Goal: Information Seeking & Learning: Understand process/instructions

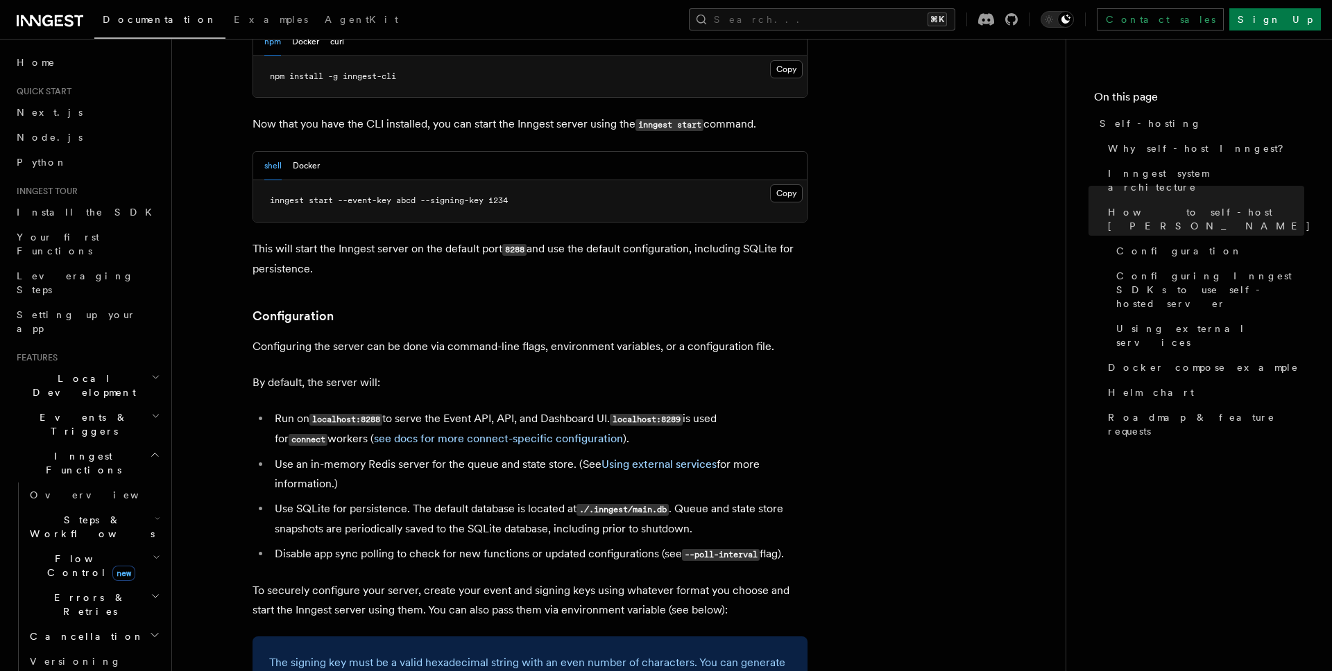
scroll to position [1538, 0]
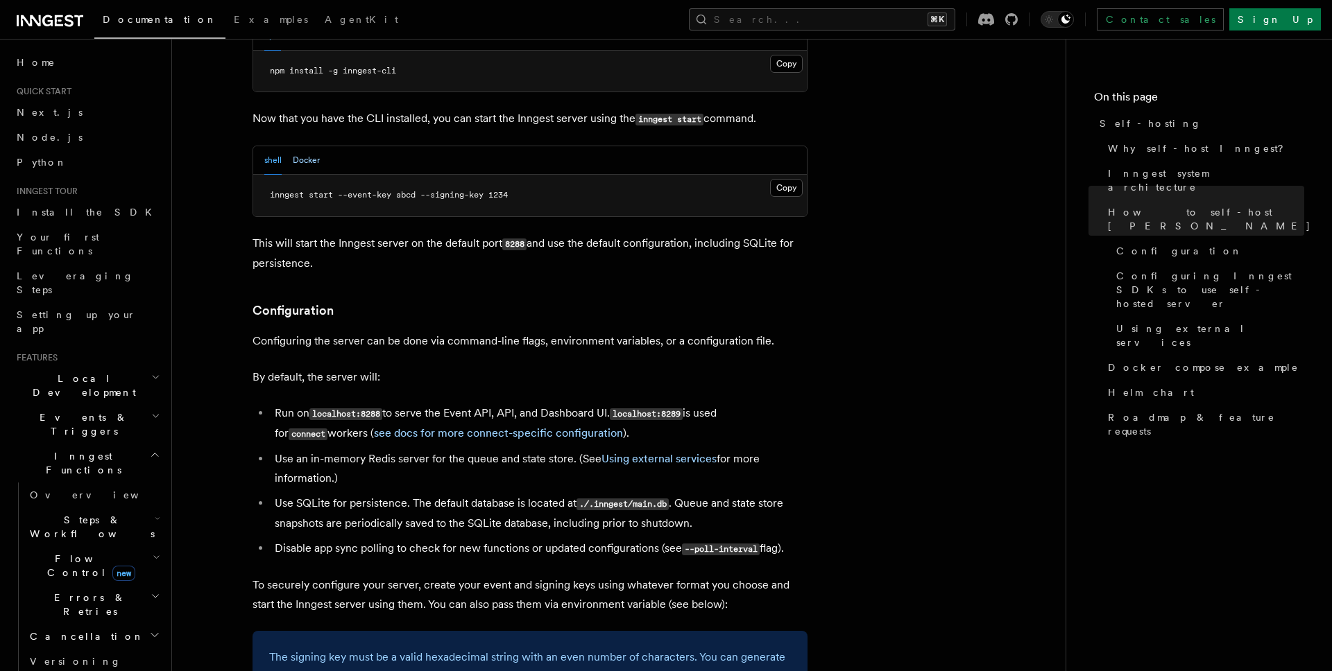
click at [312, 146] on button "Docker" at bounding box center [306, 160] width 27 height 28
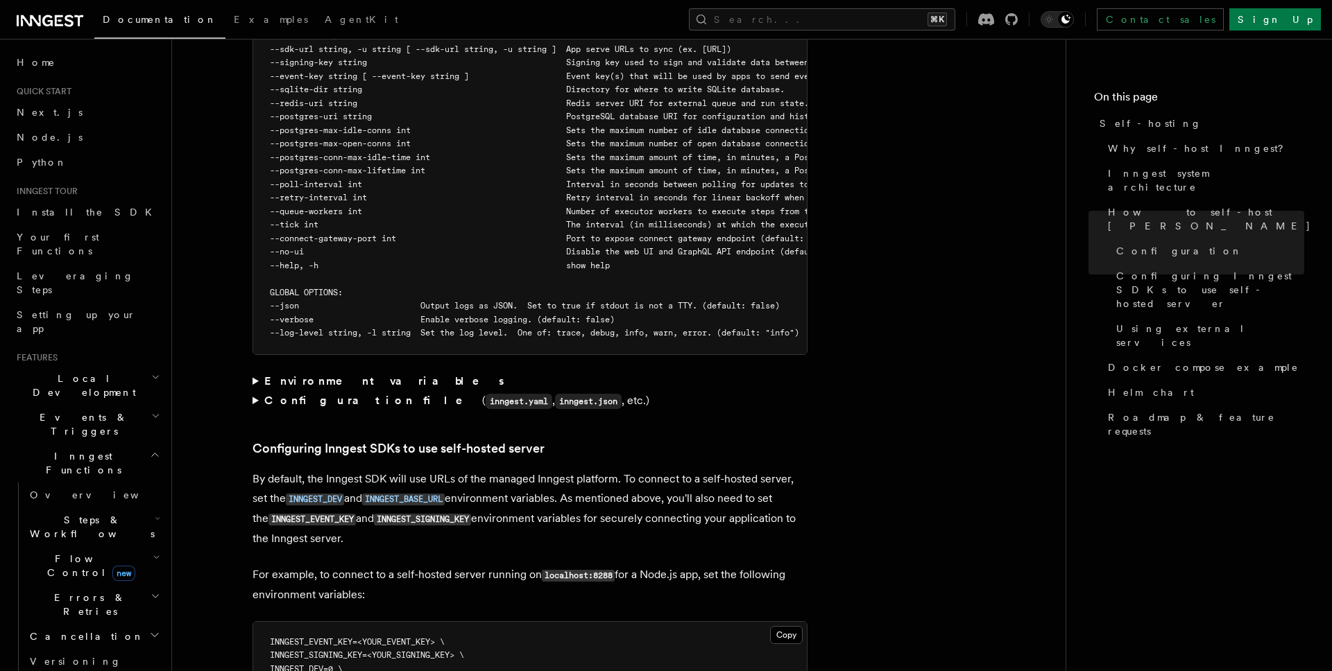
scroll to position [2641, 0]
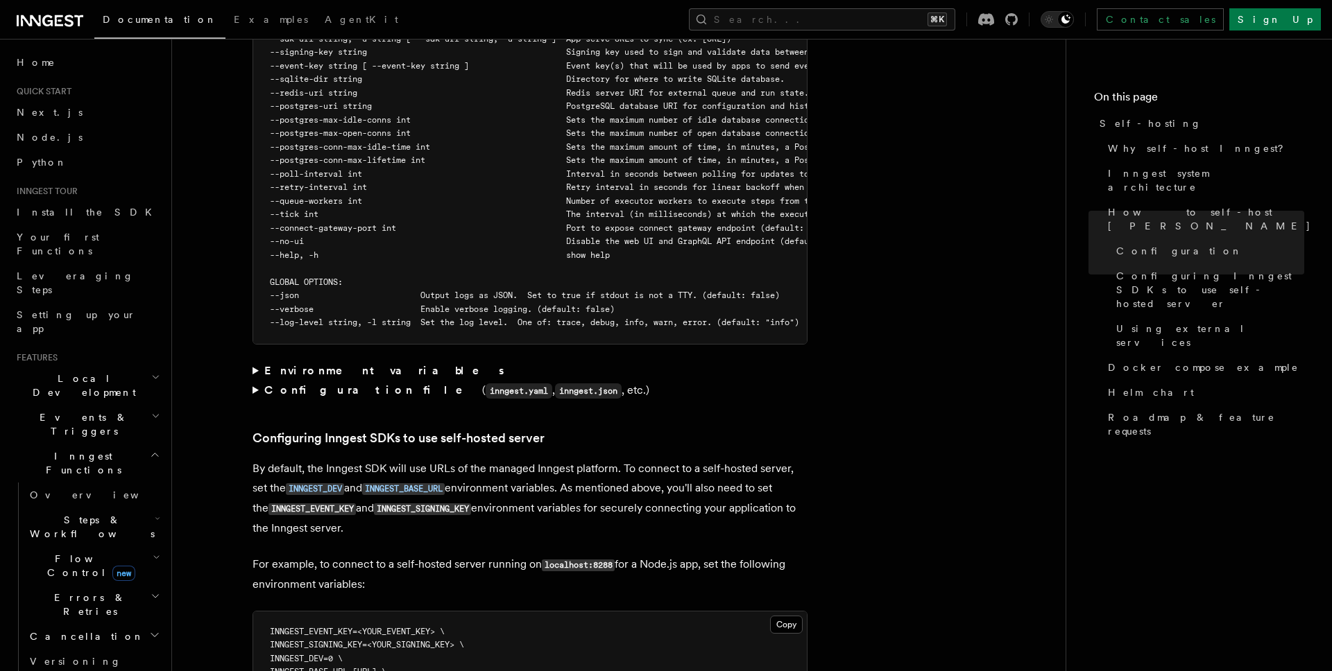
click at [341, 364] on strong "Environment variables" at bounding box center [385, 370] width 242 height 13
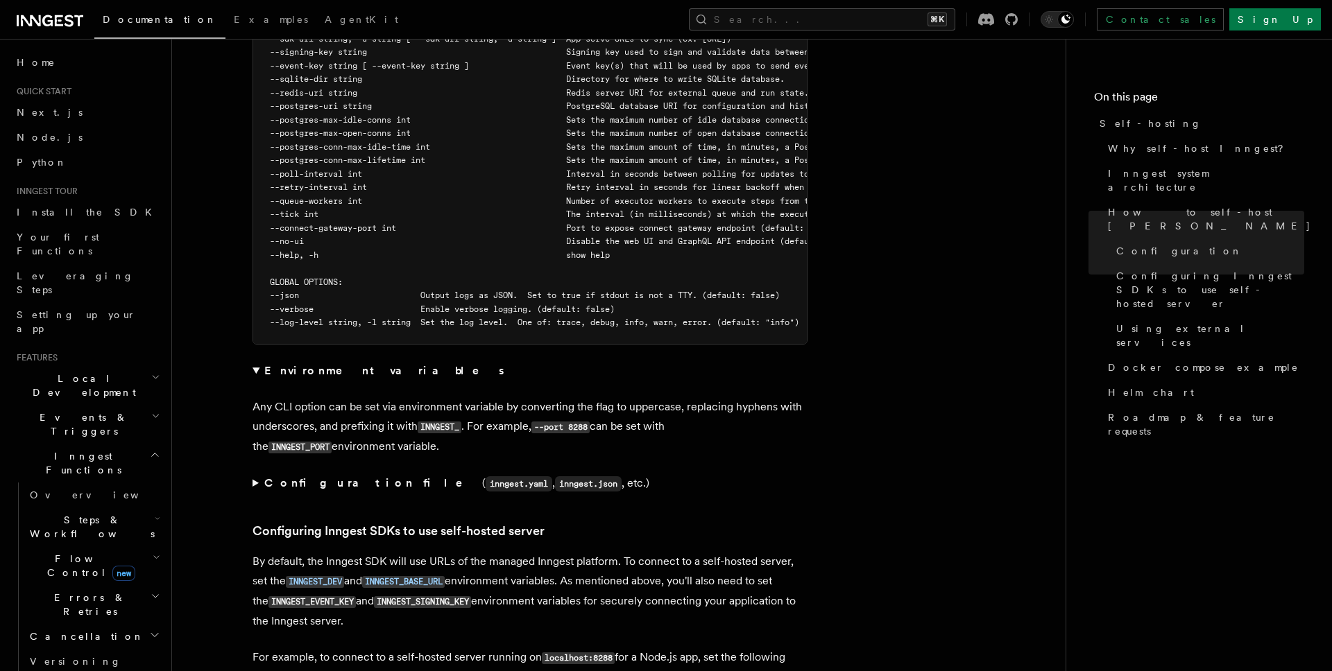
click at [259, 474] on summary "Configuration file ( inngest.yaml , inngest.json , etc.)" at bounding box center [529, 484] width 555 height 20
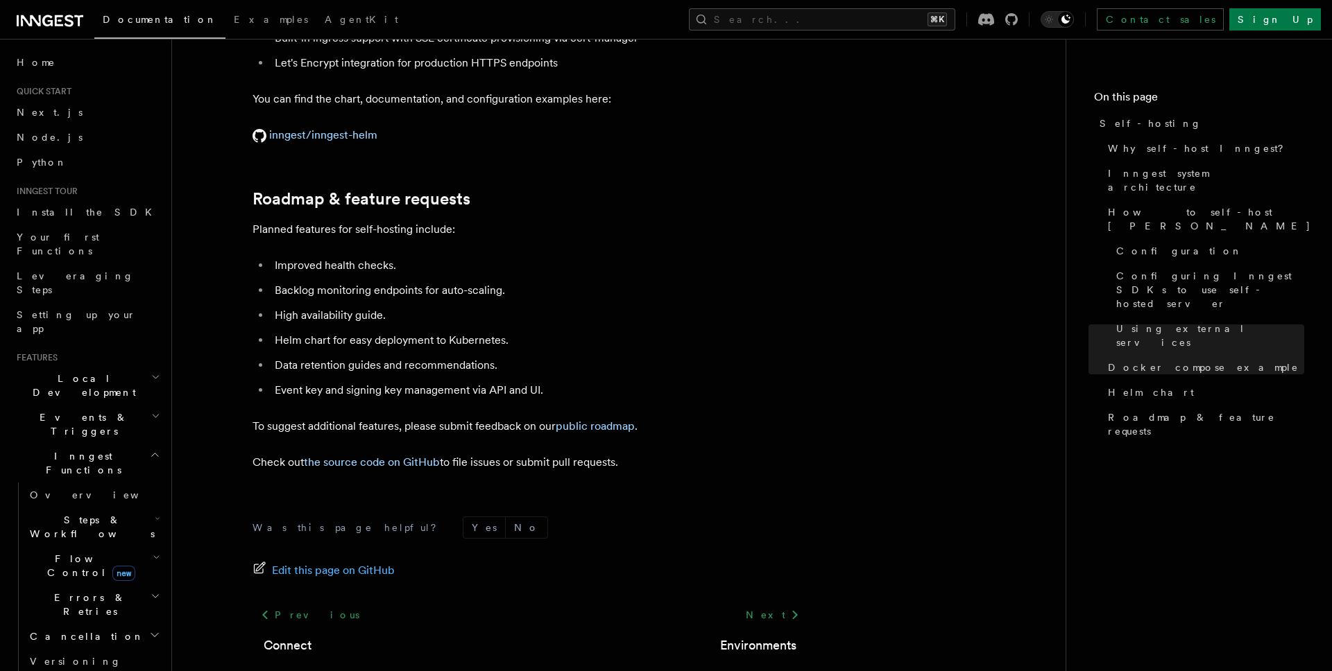
scroll to position [5590, 0]
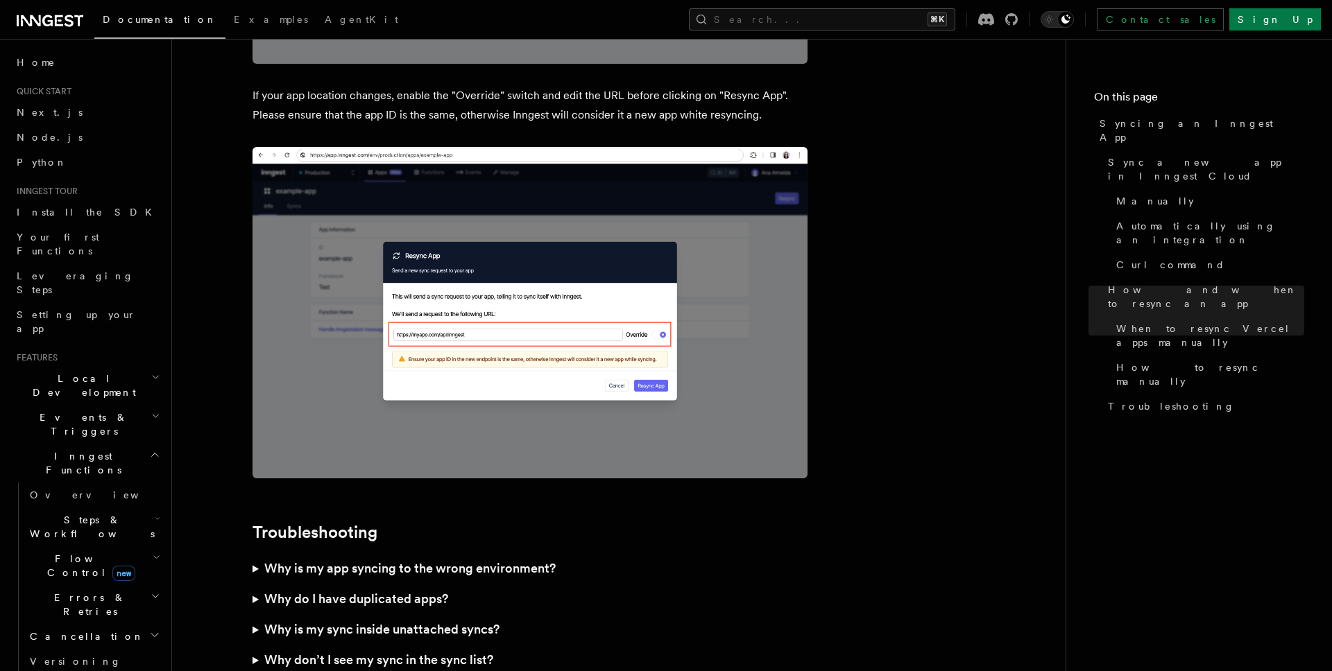
scroll to position [3705, 0]
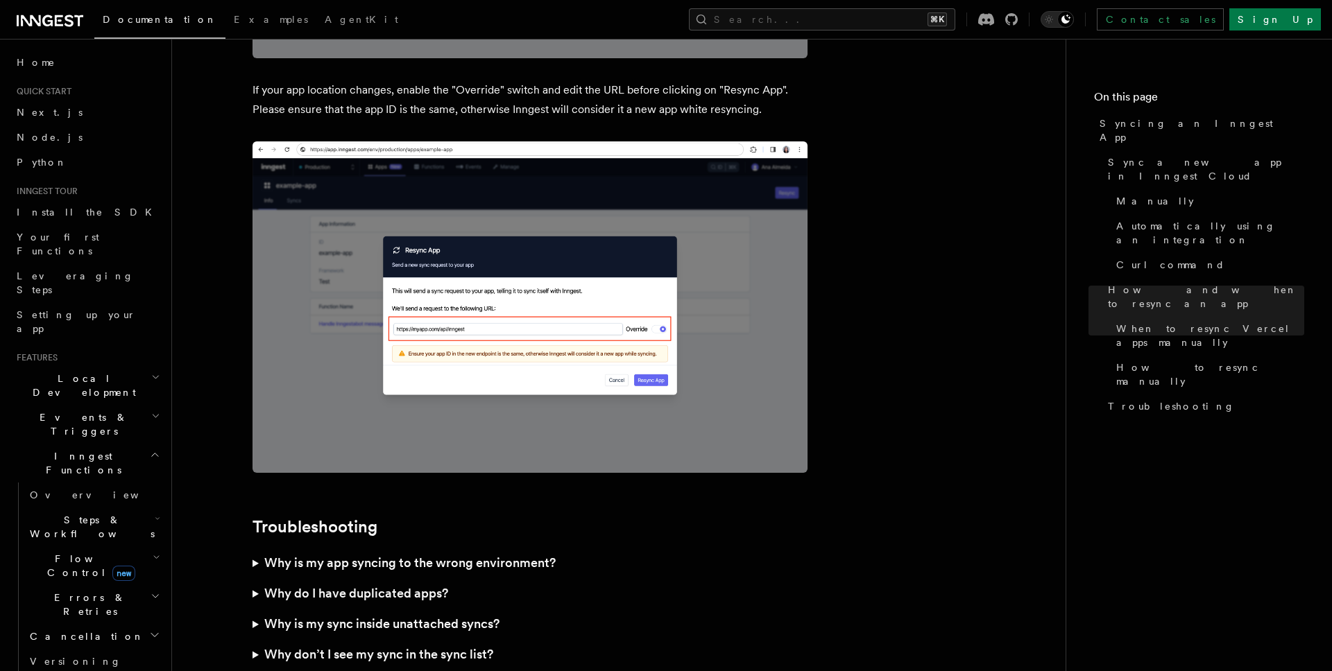
click at [392, 553] on h3 "Why is my app syncing to the wrong environment?" at bounding box center [409, 562] width 291 height 19
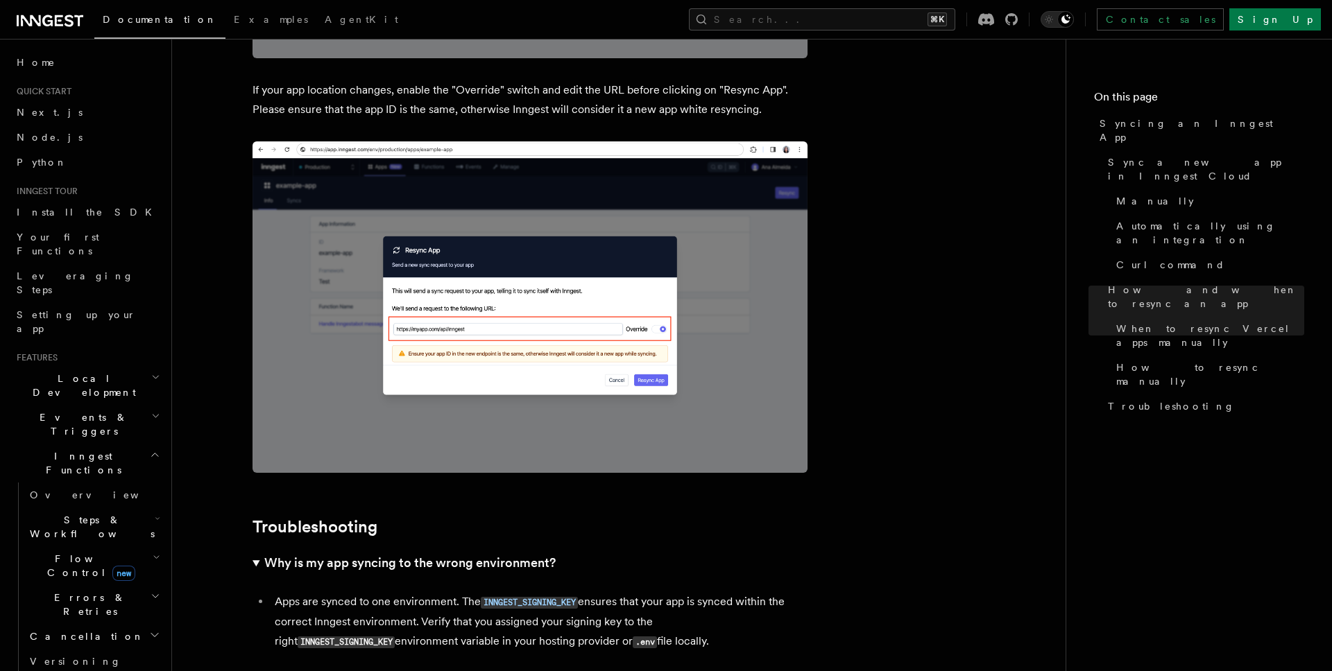
click at [375, 553] on h3 "Why is my app syncing to the wrong environment?" at bounding box center [409, 562] width 291 height 19
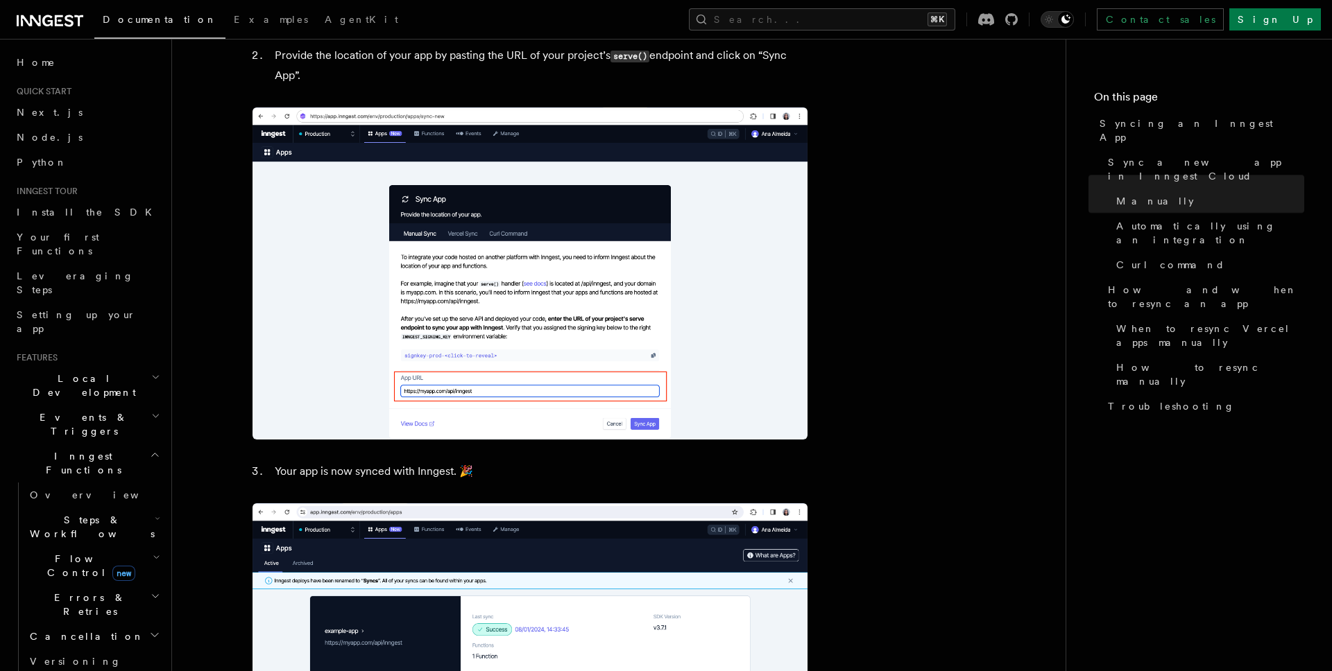
scroll to position [0, 0]
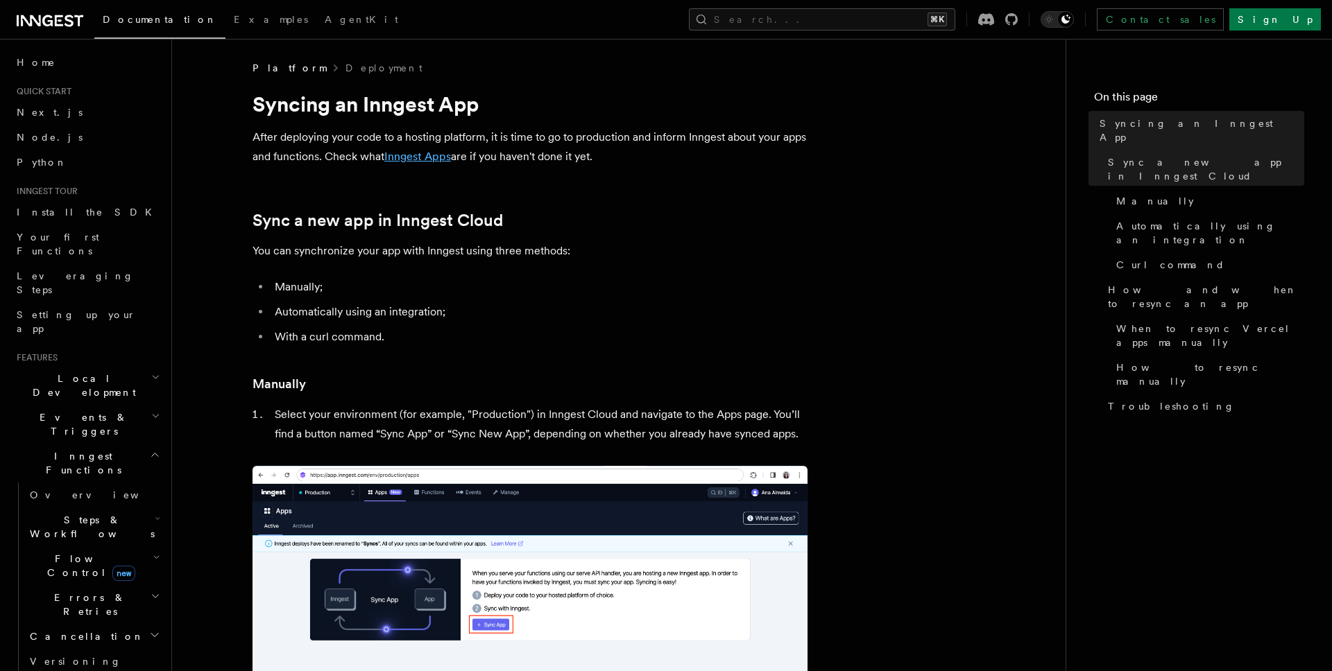
click at [420, 156] on link "Inngest Apps" at bounding box center [417, 156] width 67 height 13
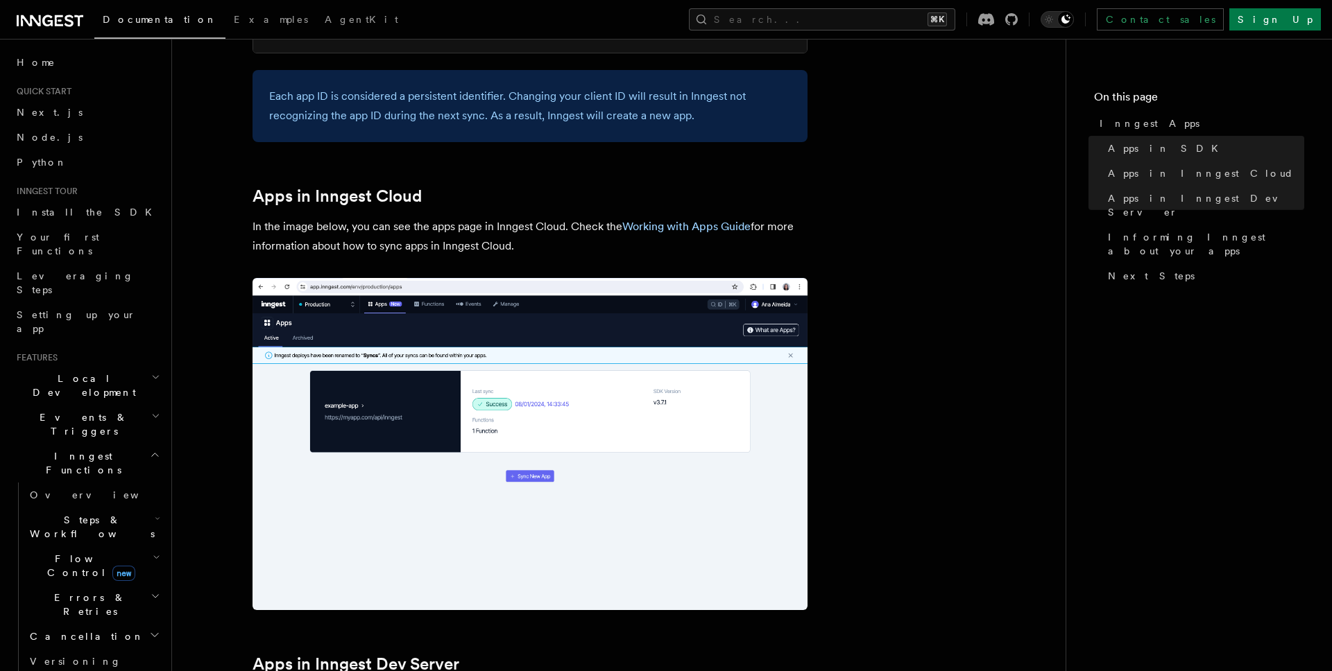
scroll to position [1025, 0]
click at [671, 228] on link "Working with Apps Guide" at bounding box center [686, 225] width 128 height 13
